Goal: Task Accomplishment & Management: Use online tool/utility

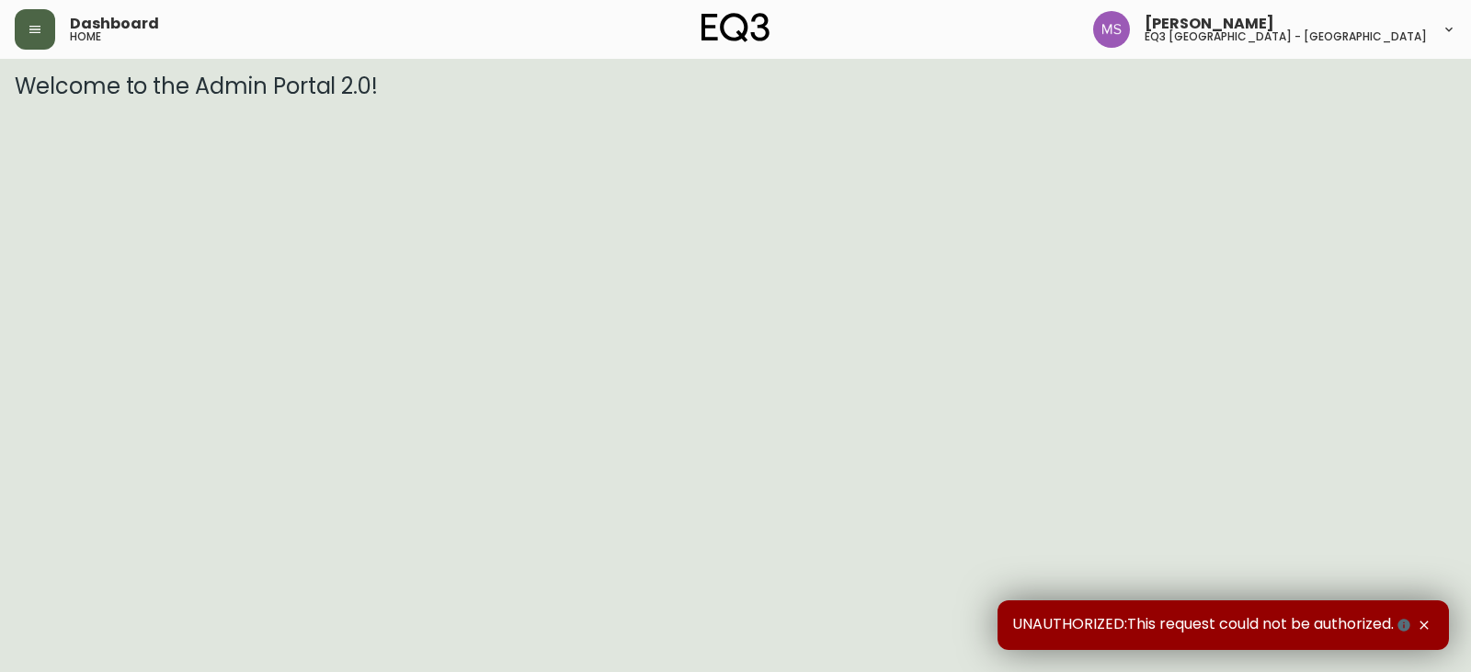
click at [29, 43] on button "button" at bounding box center [35, 29] width 40 height 40
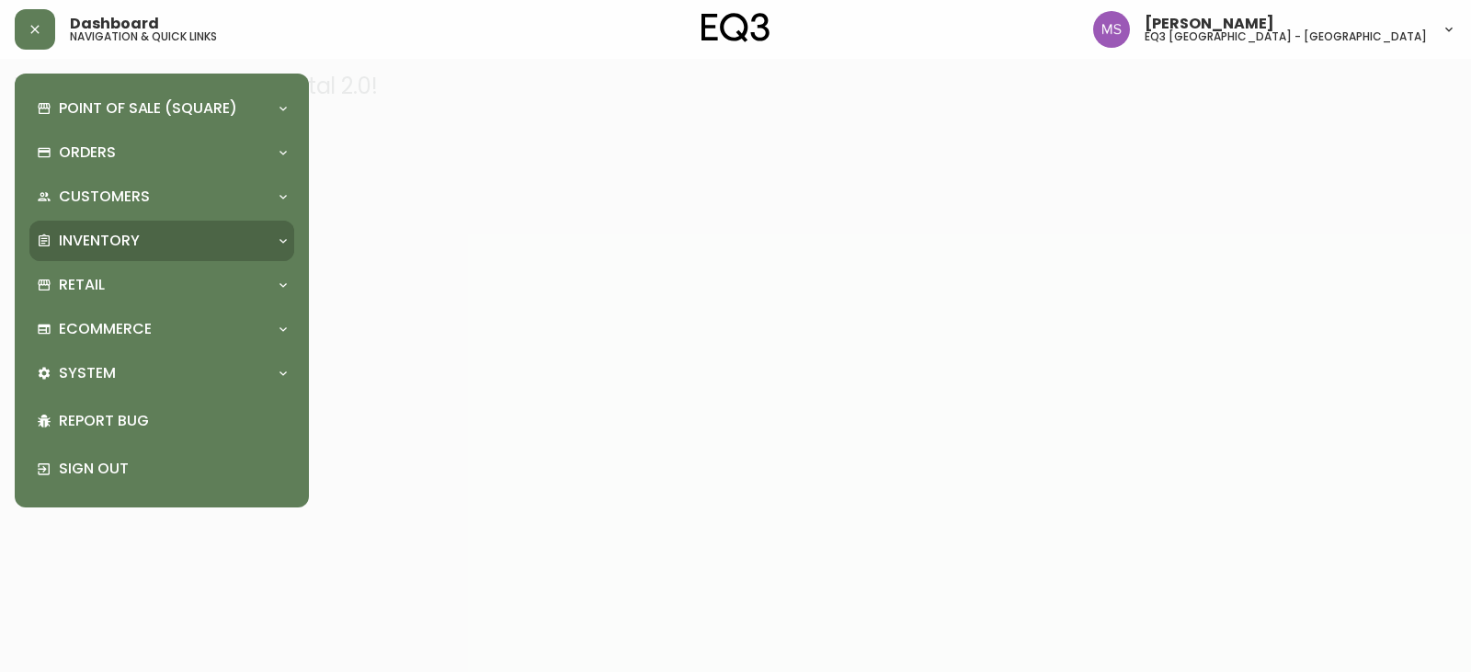
click at [97, 240] on p "Inventory" at bounding box center [99, 241] width 81 height 20
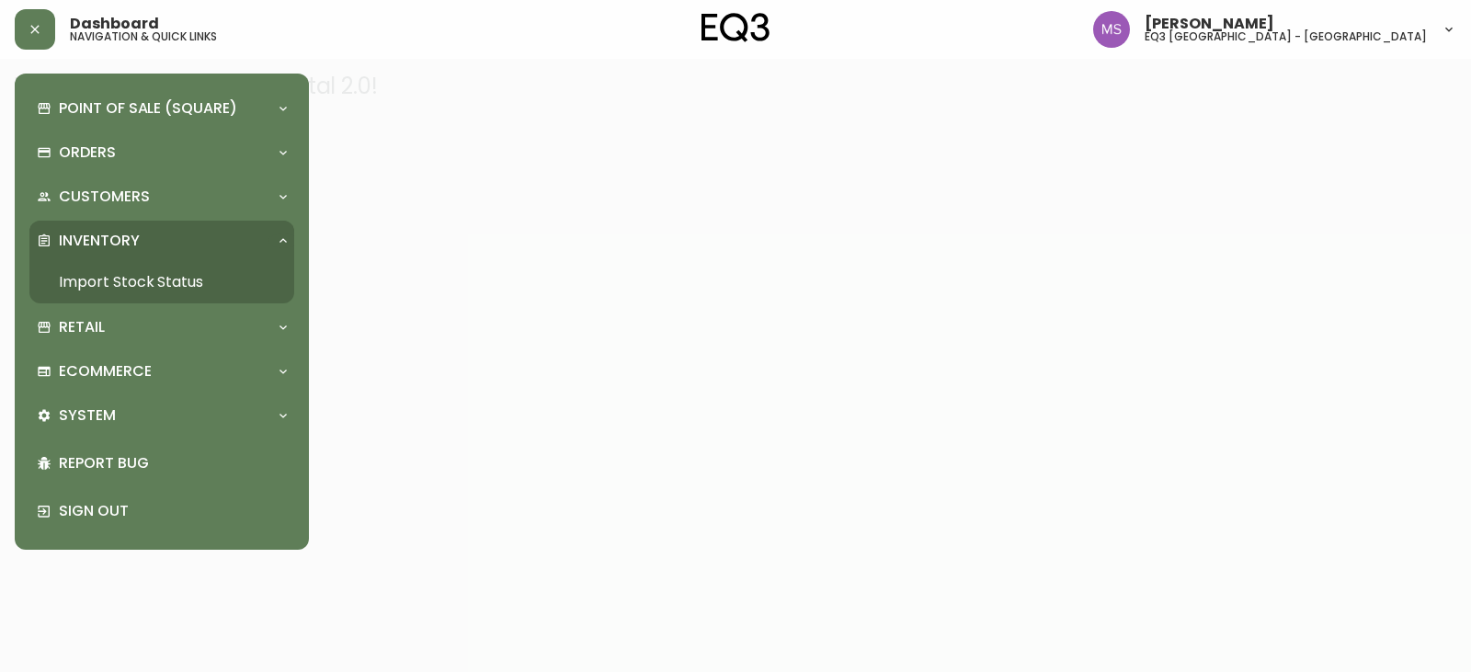
click at [111, 281] on link "Import Stock Status" at bounding box center [161, 282] width 265 height 42
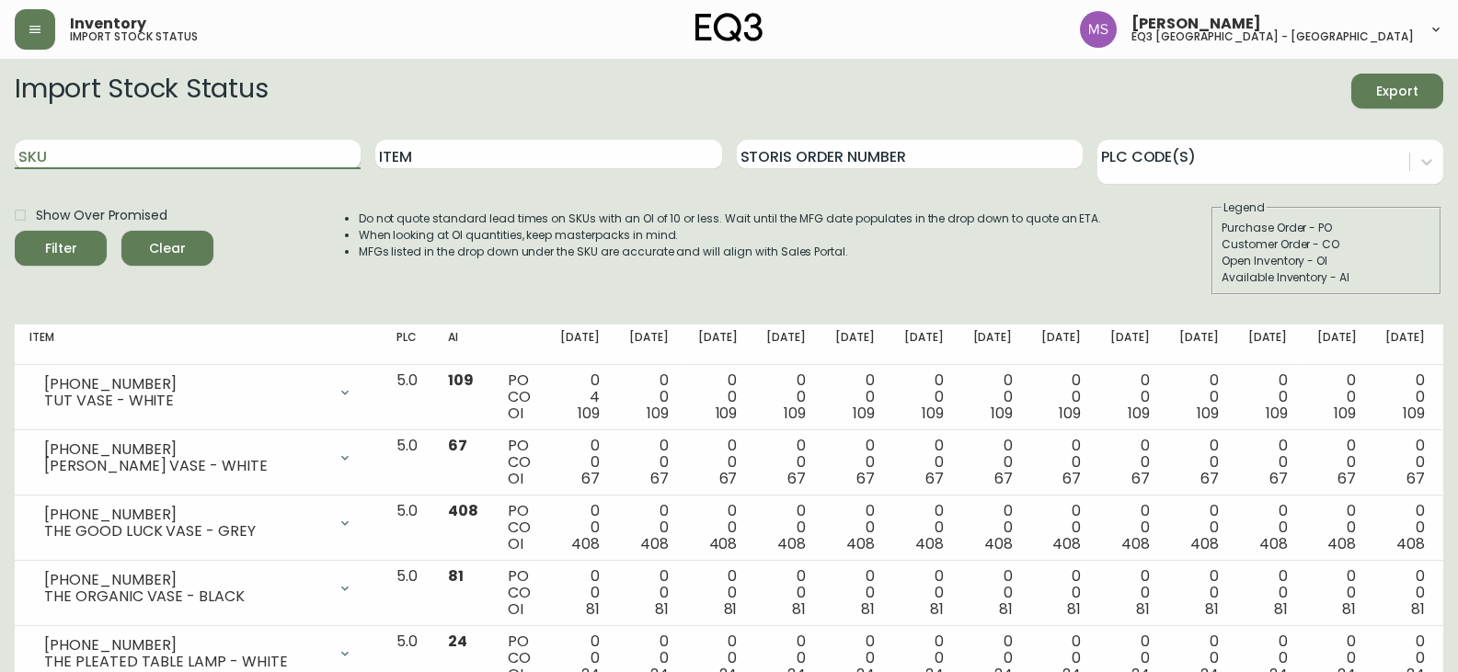
click at [202, 161] on input "SKU" at bounding box center [188, 154] width 346 height 29
paste input "[PHONE_NUMBER]"
type input "[PHONE_NUMBER]"
click at [15, 231] on button "Filter" at bounding box center [61, 248] width 92 height 35
